Goal: Information Seeking & Learning: Learn about a topic

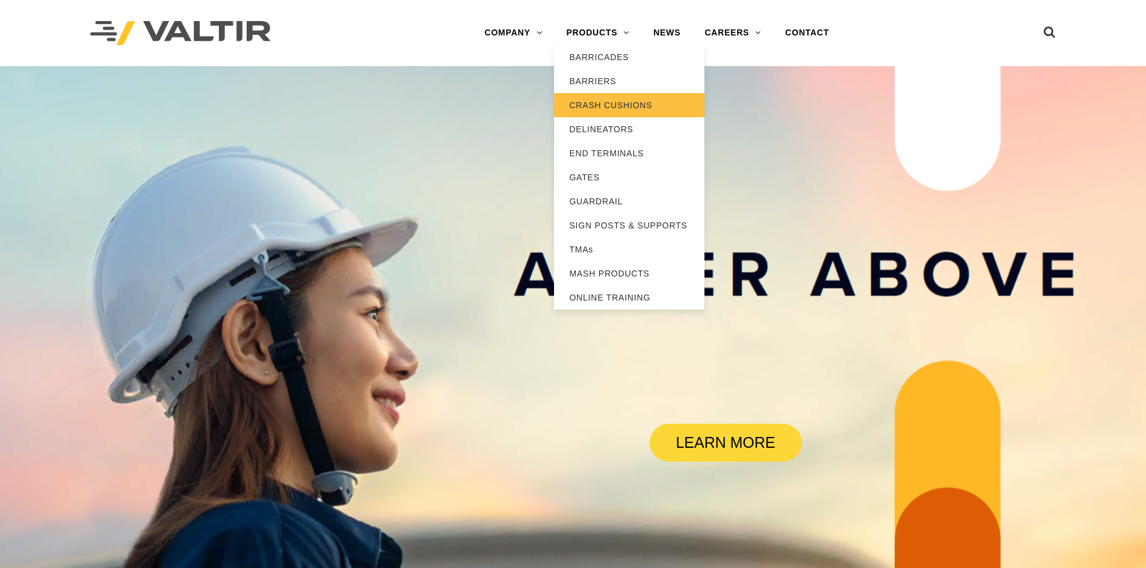
click at [611, 100] on link "CRASH CUSHIONS" at bounding box center [629, 105] width 150 height 24
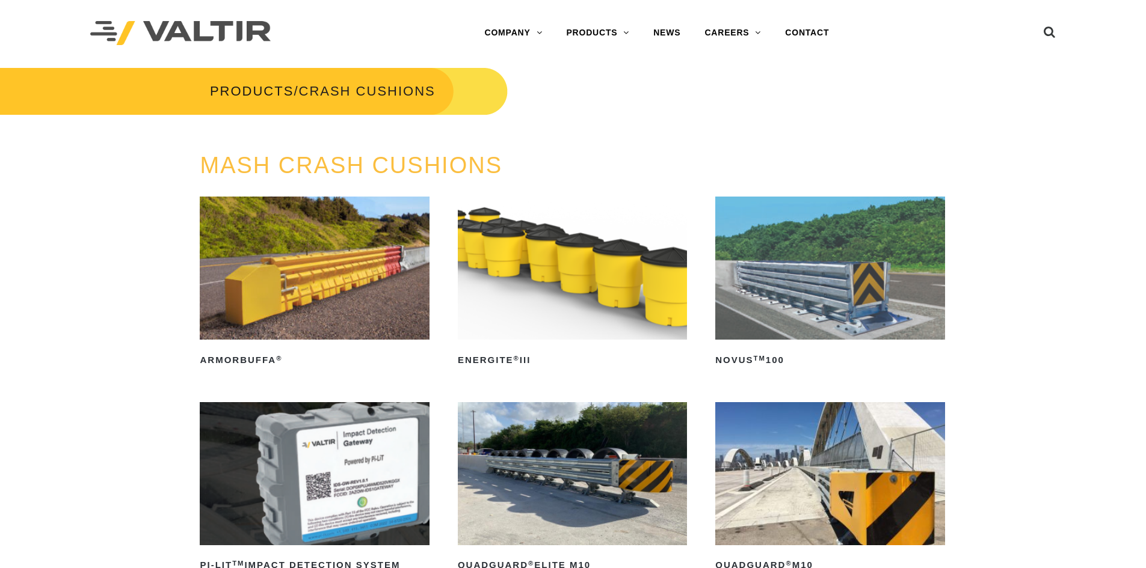
click at [826, 280] on img at bounding box center [829, 268] width 229 height 143
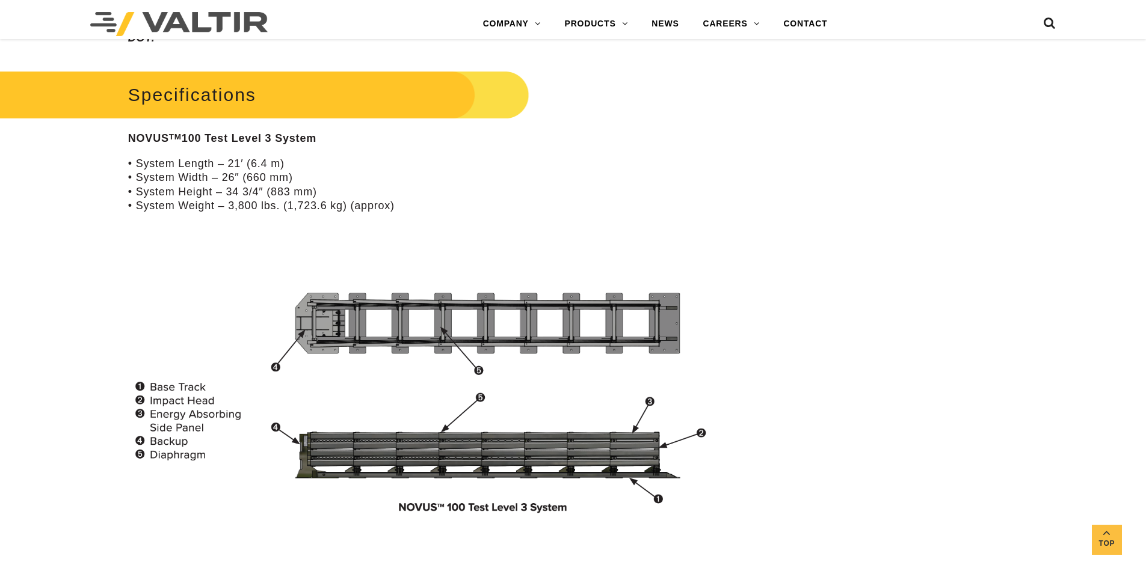
scroll to position [962, 0]
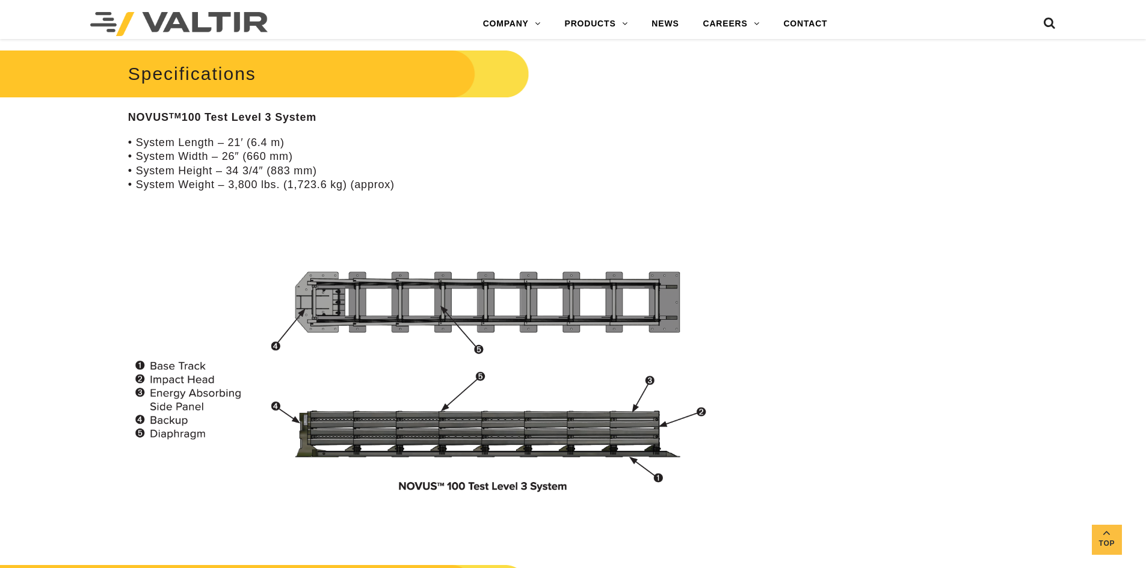
click at [295, 139] on p "• System Length – 21′ (6.4 m) • System Width – 26″ (660 mm) • System Height – 3…" at bounding box center [429, 164] width 603 height 57
drag, startPoint x: 404, startPoint y: 185, endPoint x: 121, endPoint y: 138, distance: 286.7
click at [431, 143] on p "• System Length – 21′ (6.4 m) • System Width – 26″ (660 mm) • System Height – 3…" at bounding box center [429, 164] width 603 height 57
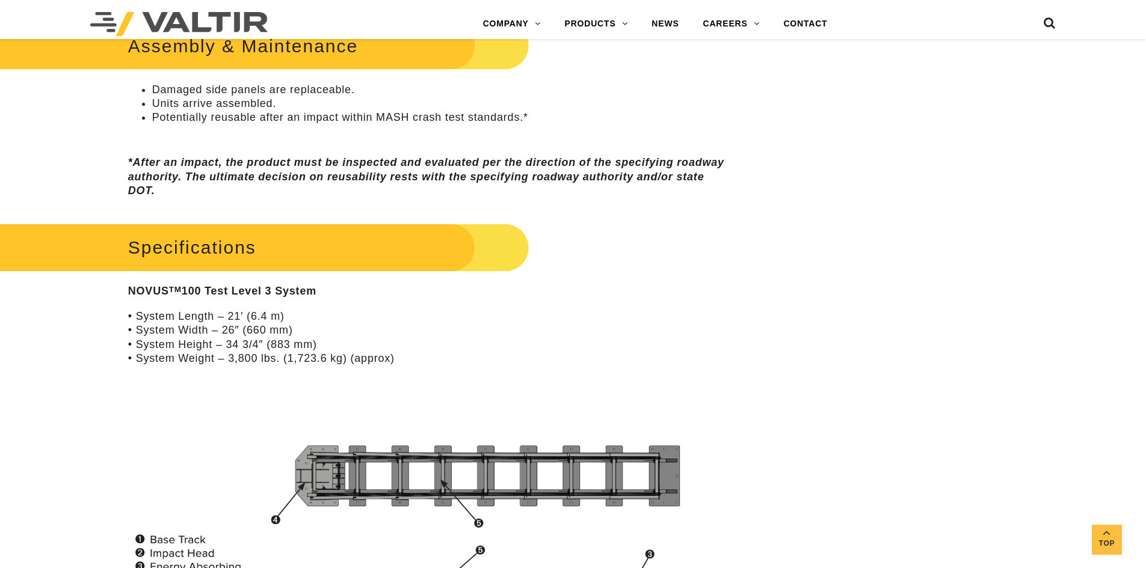
scroll to position [662, 0]
